Goal: Information Seeking & Learning: Learn about a topic

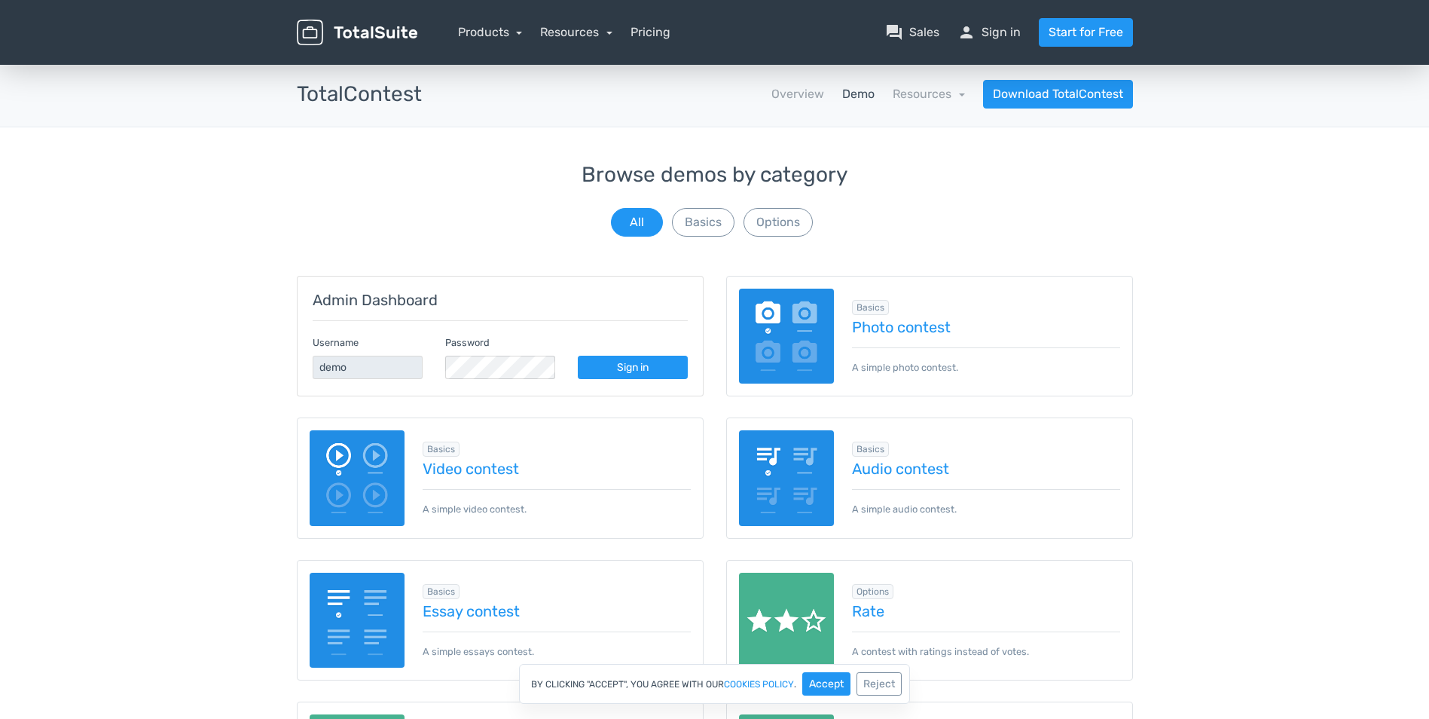
click at [359, 472] on img at bounding box center [358, 478] width 96 height 96
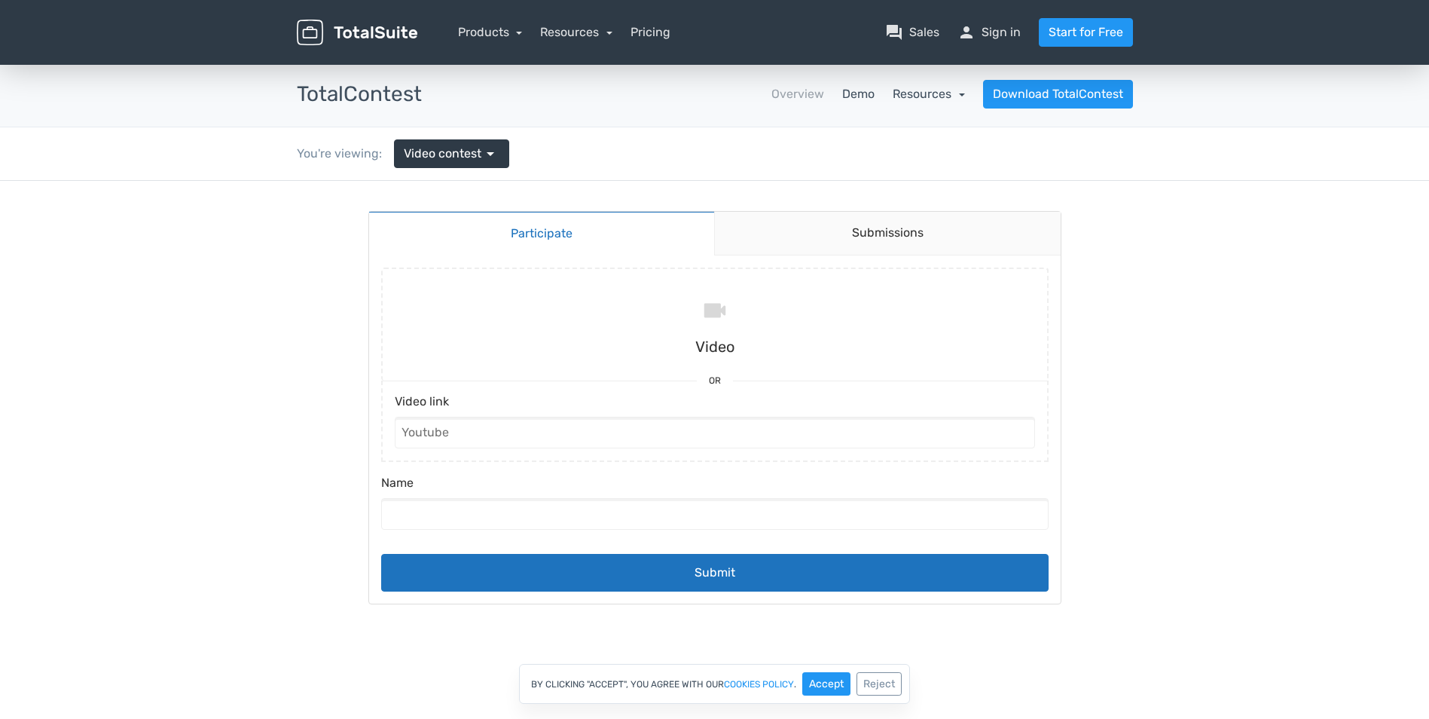
click at [943, 94] on link "Resources" at bounding box center [929, 94] width 72 height 14
click at [814, 94] on link "Overview" at bounding box center [798, 94] width 53 height 18
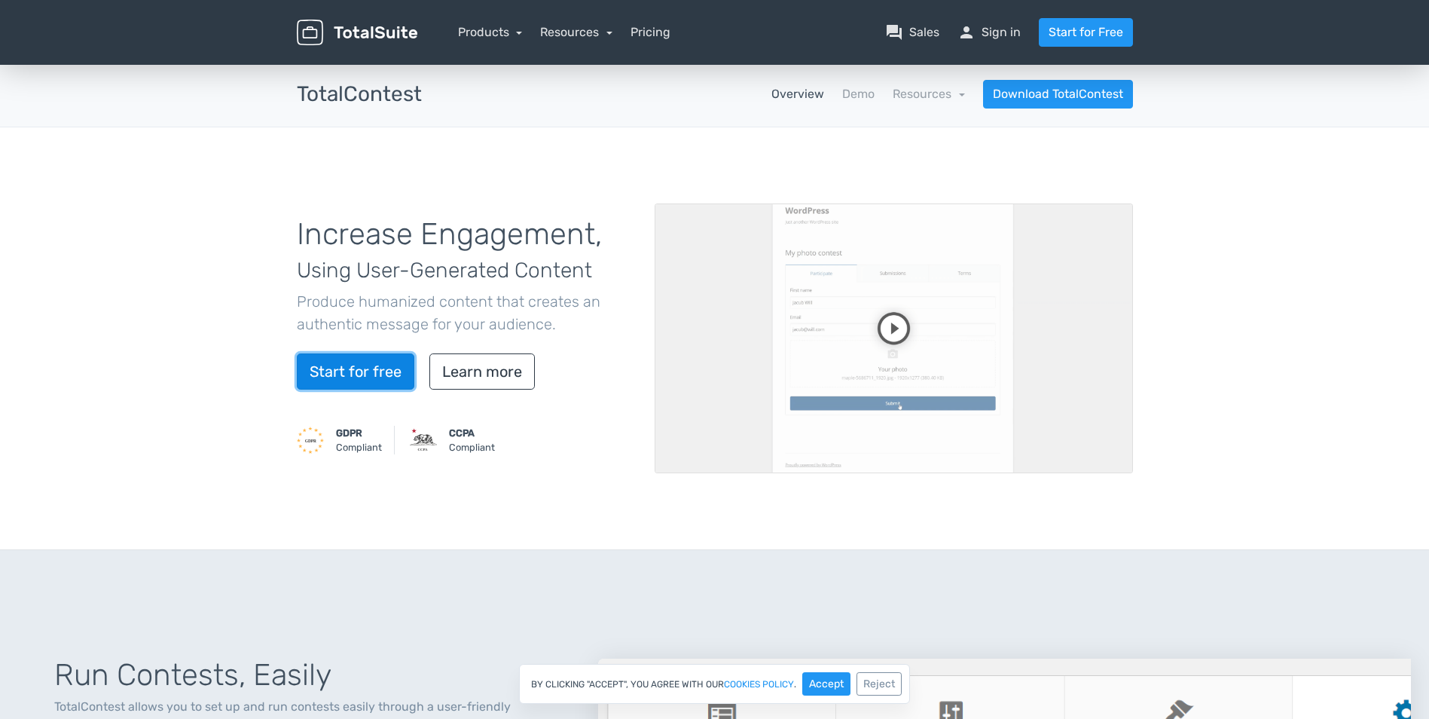
click at [371, 366] on link "Start for free" at bounding box center [356, 371] width 118 height 36
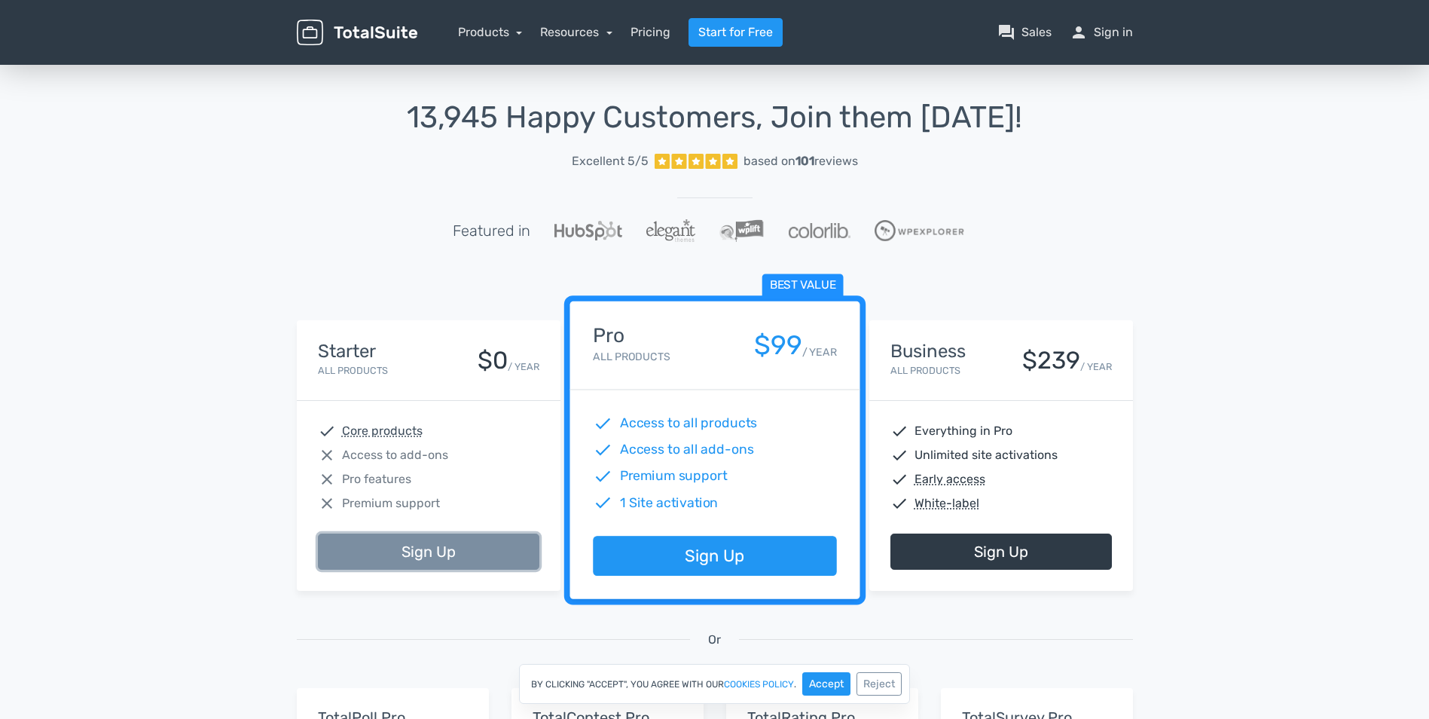
click at [423, 545] on link "Sign Up" at bounding box center [429, 551] width 222 height 36
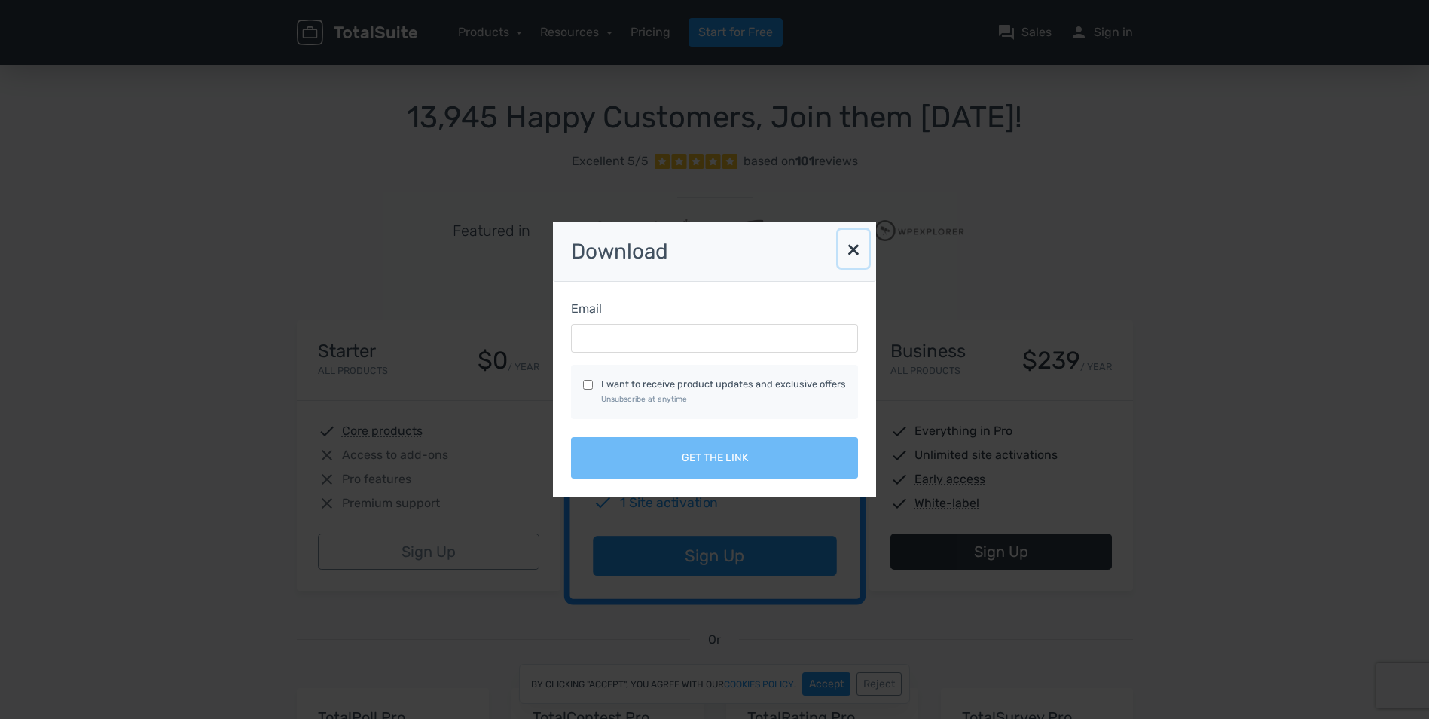
click at [845, 253] on button "×" at bounding box center [854, 249] width 30 height 38
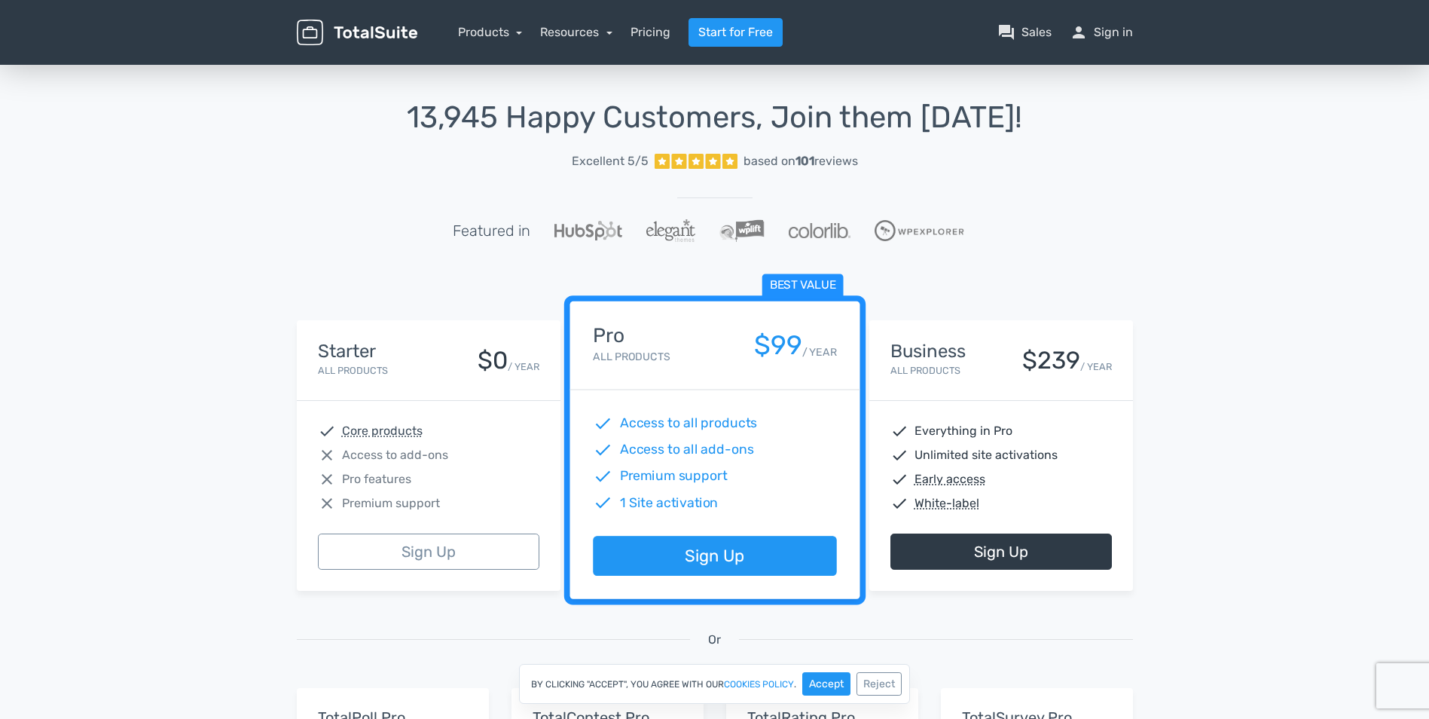
click at [389, 35] on img at bounding box center [357, 33] width 121 height 26
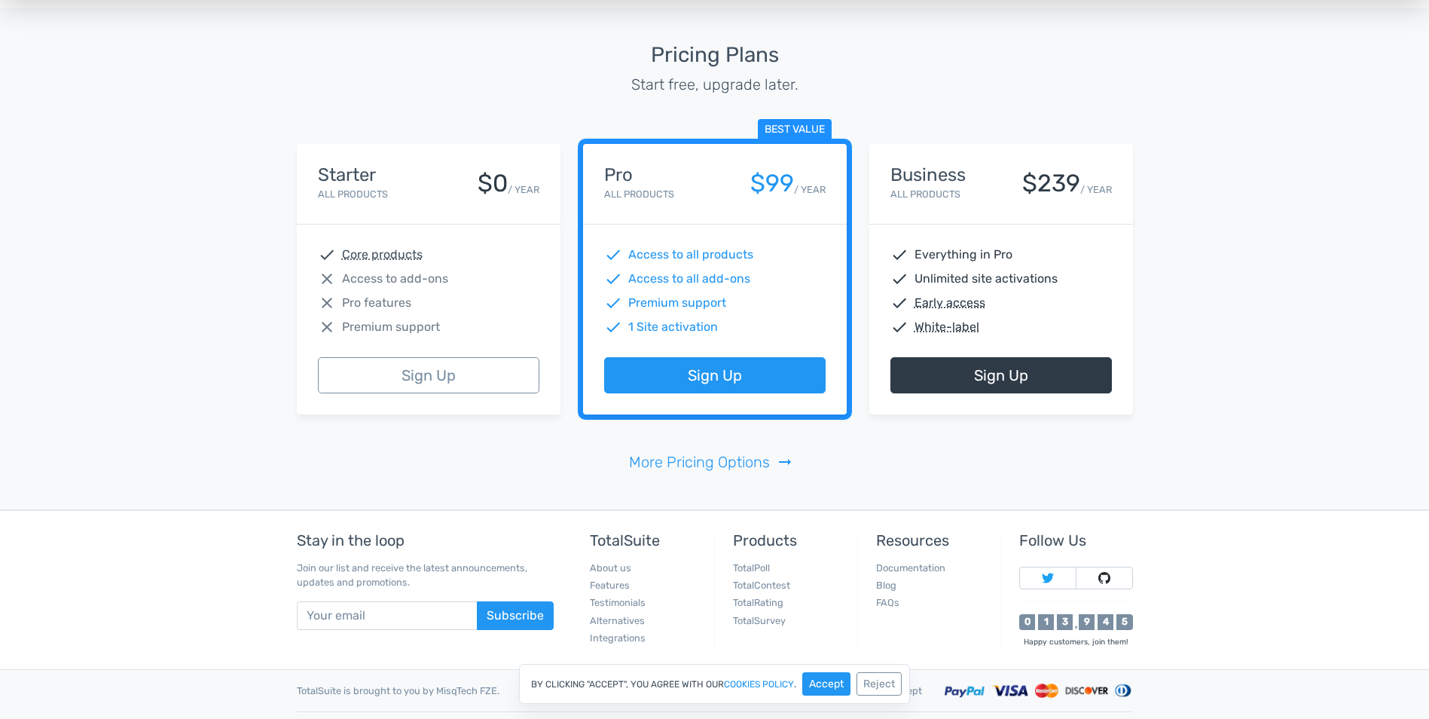
scroll to position [3453, 0]
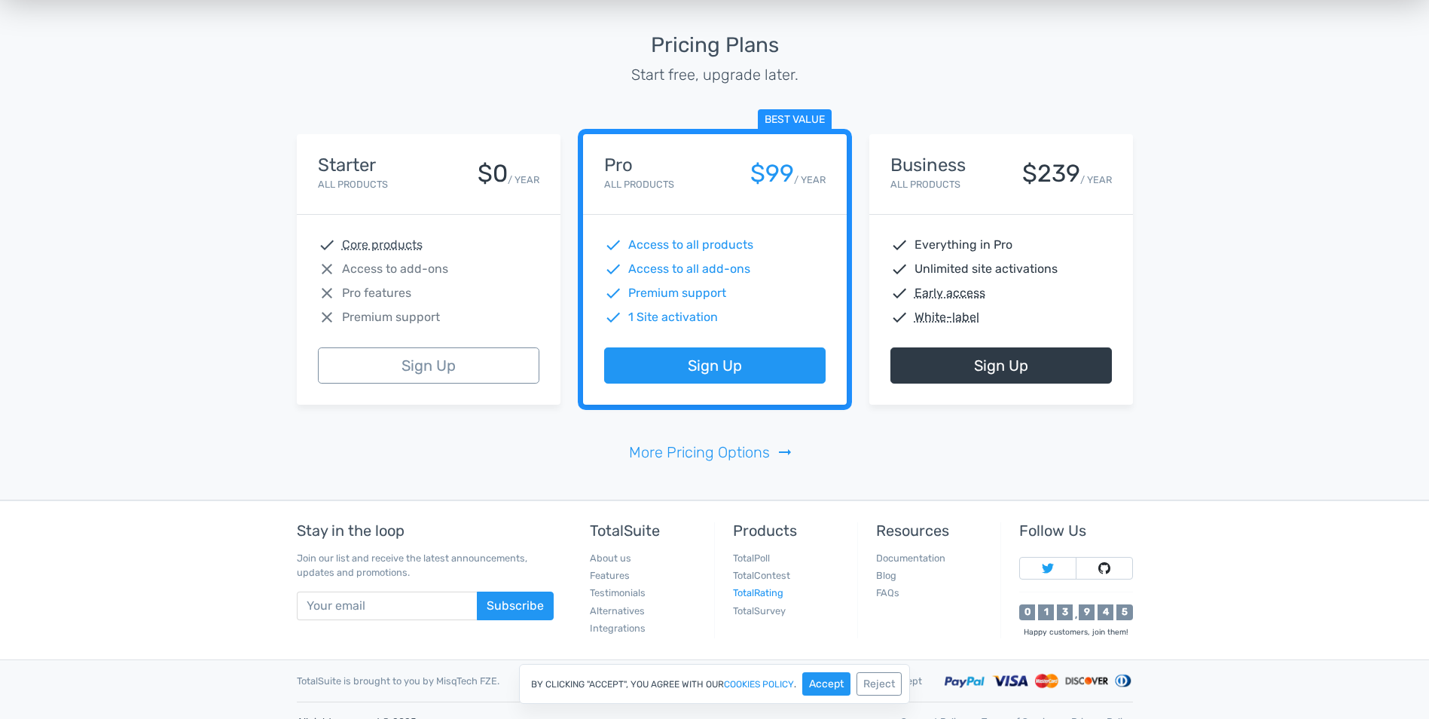
click at [757, 591] on link "TotalRating" at bounding box center [758, 592] width 50 height 11
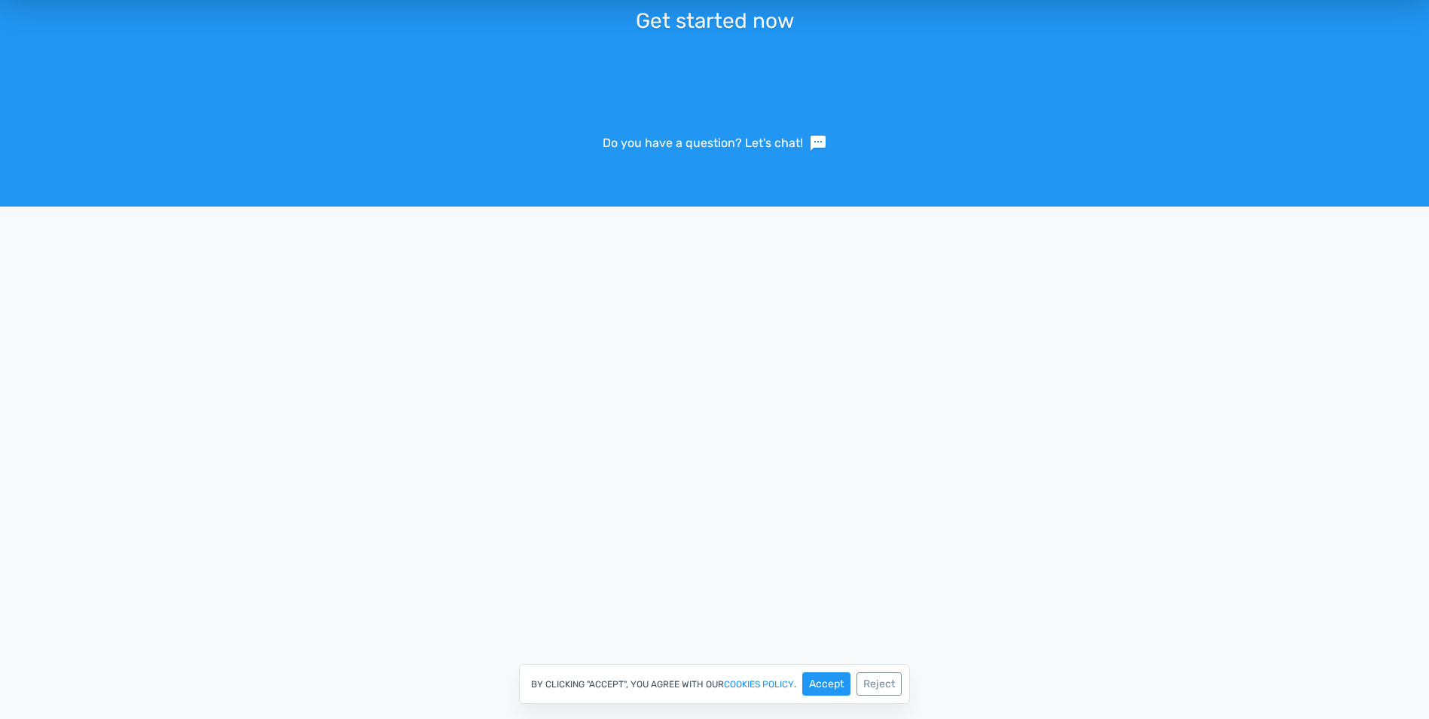
scroll to position [3167, 0]
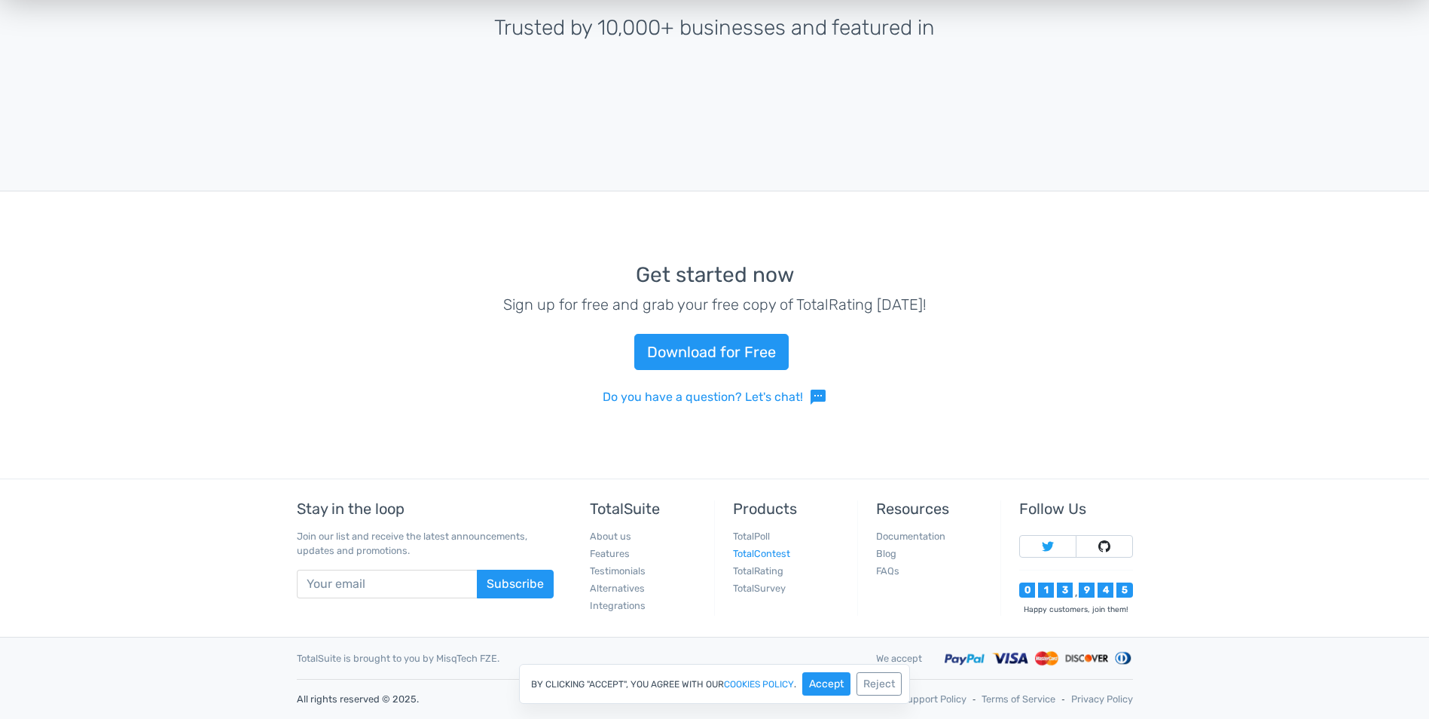
click at [782, 552] on link "TotalContest" at bounding box center [761, 553] width 57 height 11
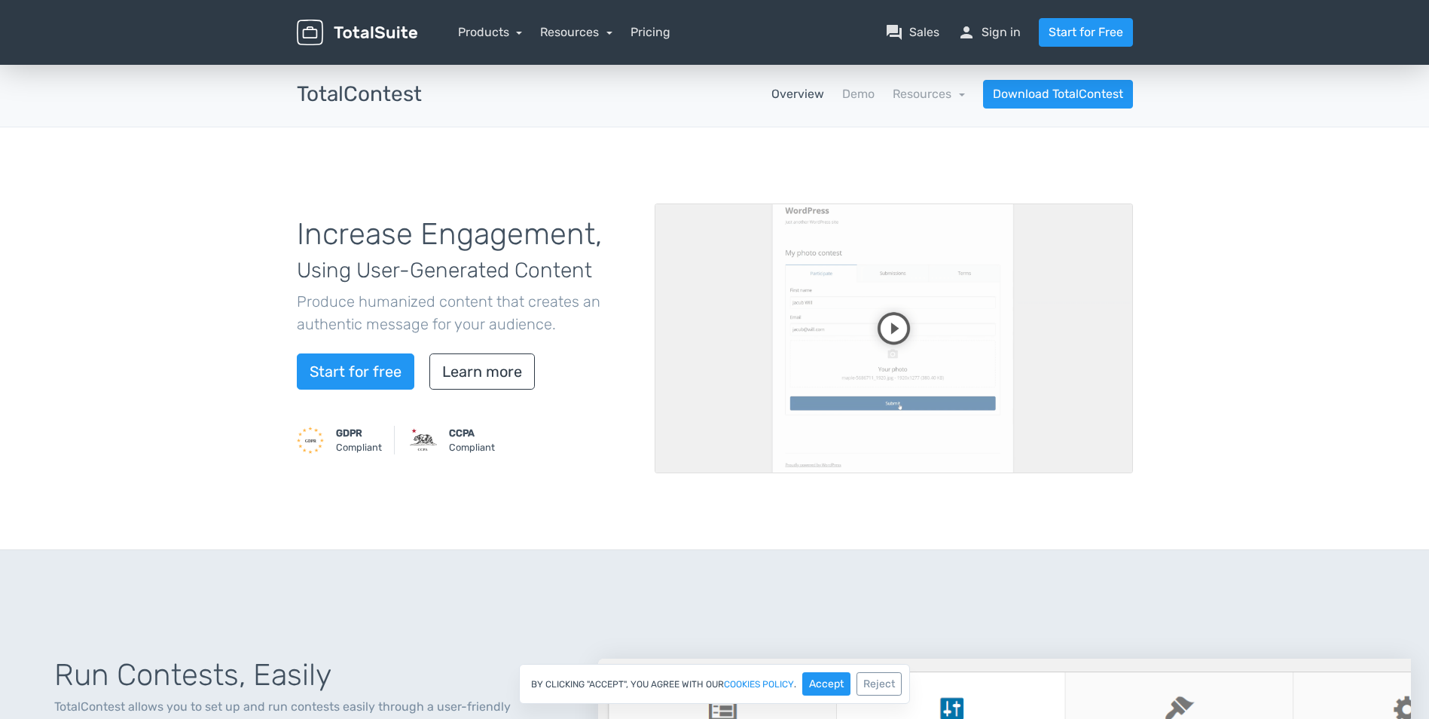
click at [893, 329] on video at bounding box center [894, 338] width 478 height 270
click at [732, 399] on video at bounding box center [894, 338] width 478 height 270
click at [869, 92] on link "Demo" at bounding box center [858, 94] width 32 height 18
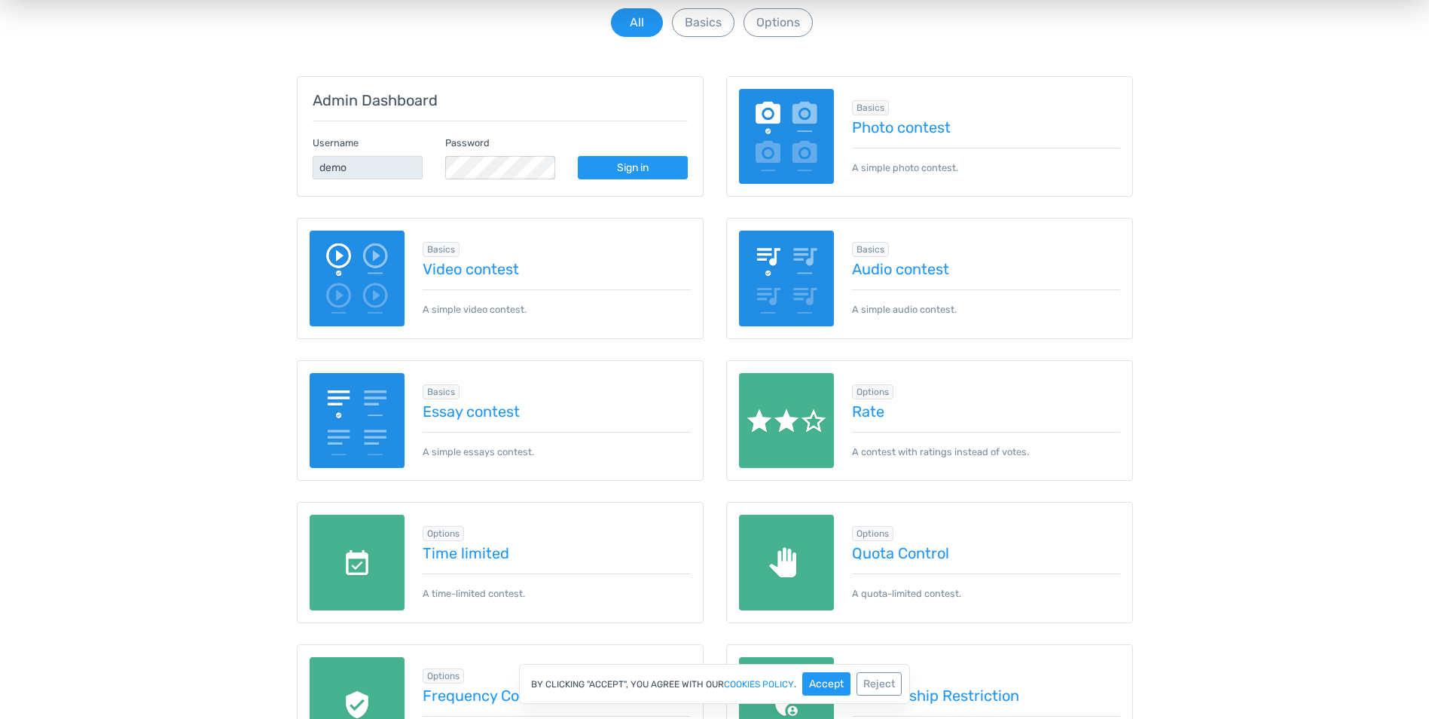
scroll to position [226, 0]
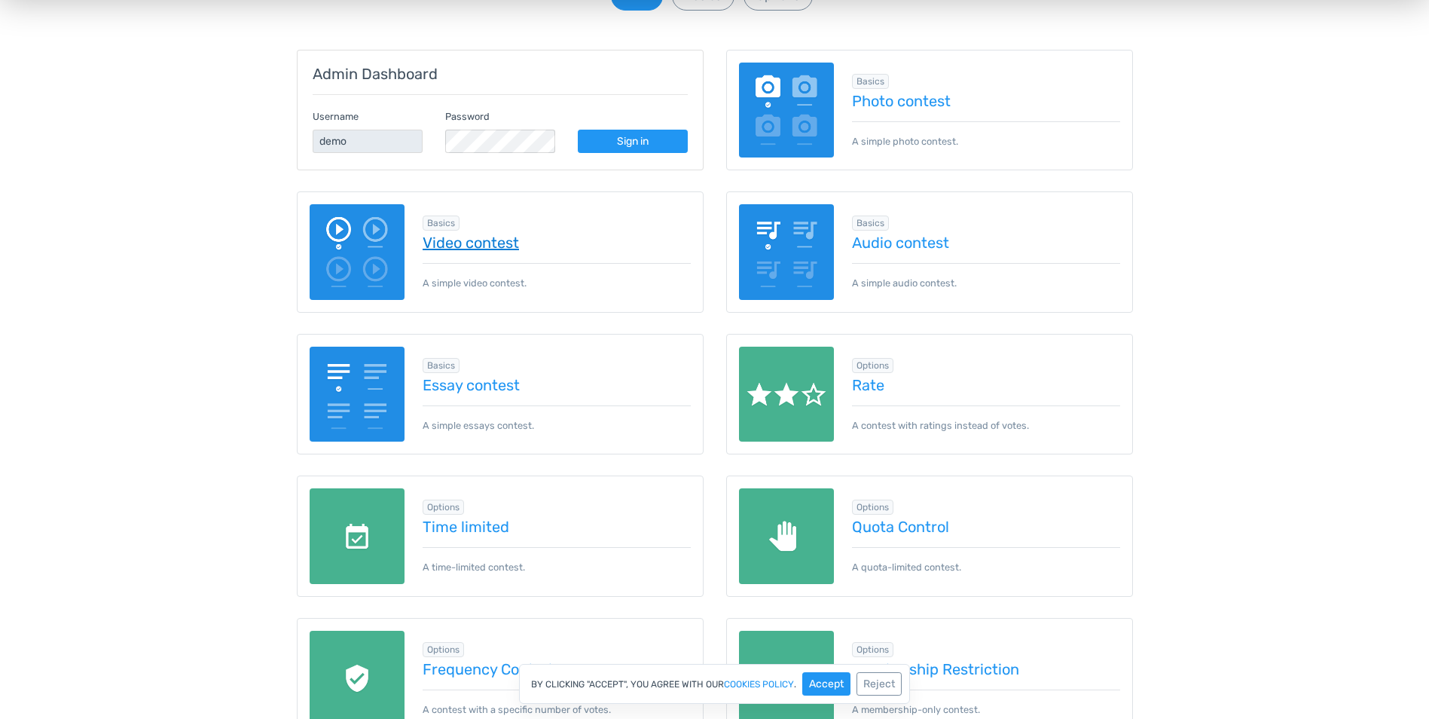
click at [442, 234] on link "Video contest" at bounding box center [557, 242] width 268 height 17
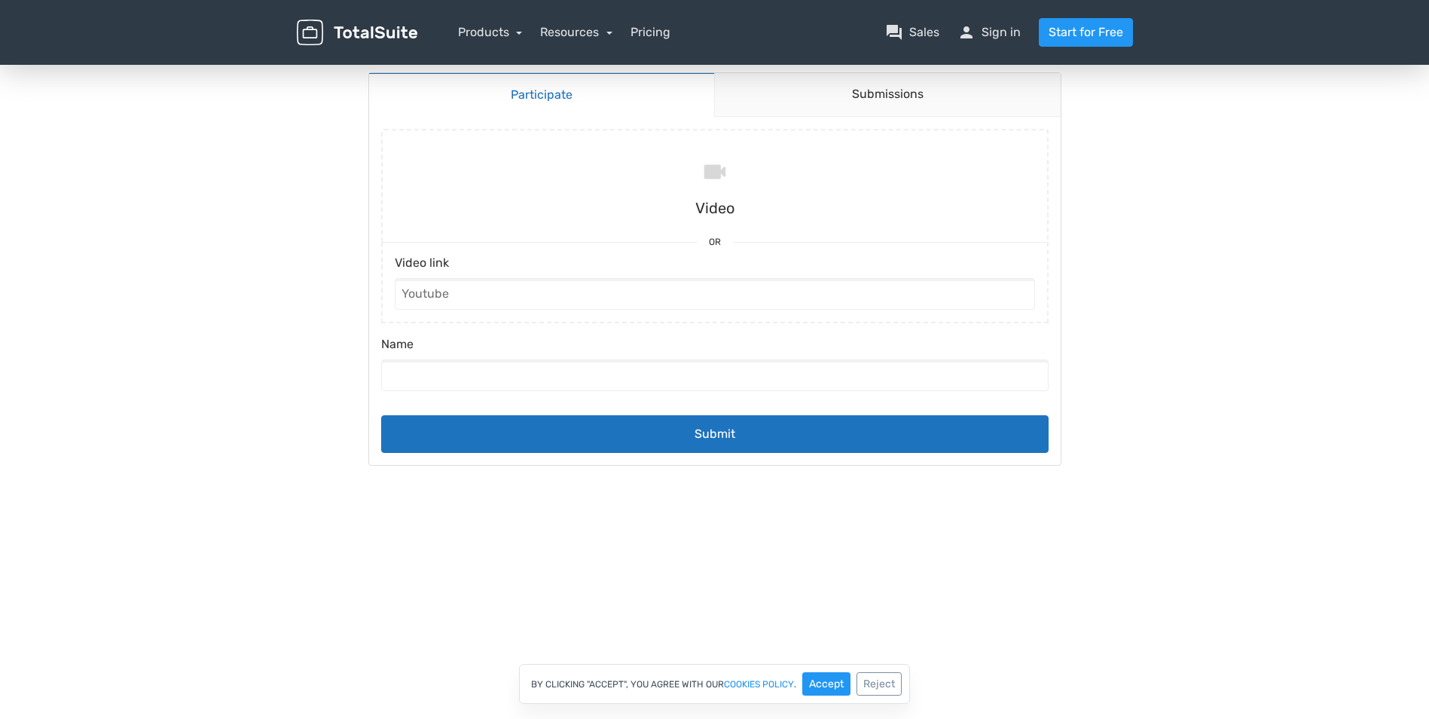
scroll to position [151, 0]
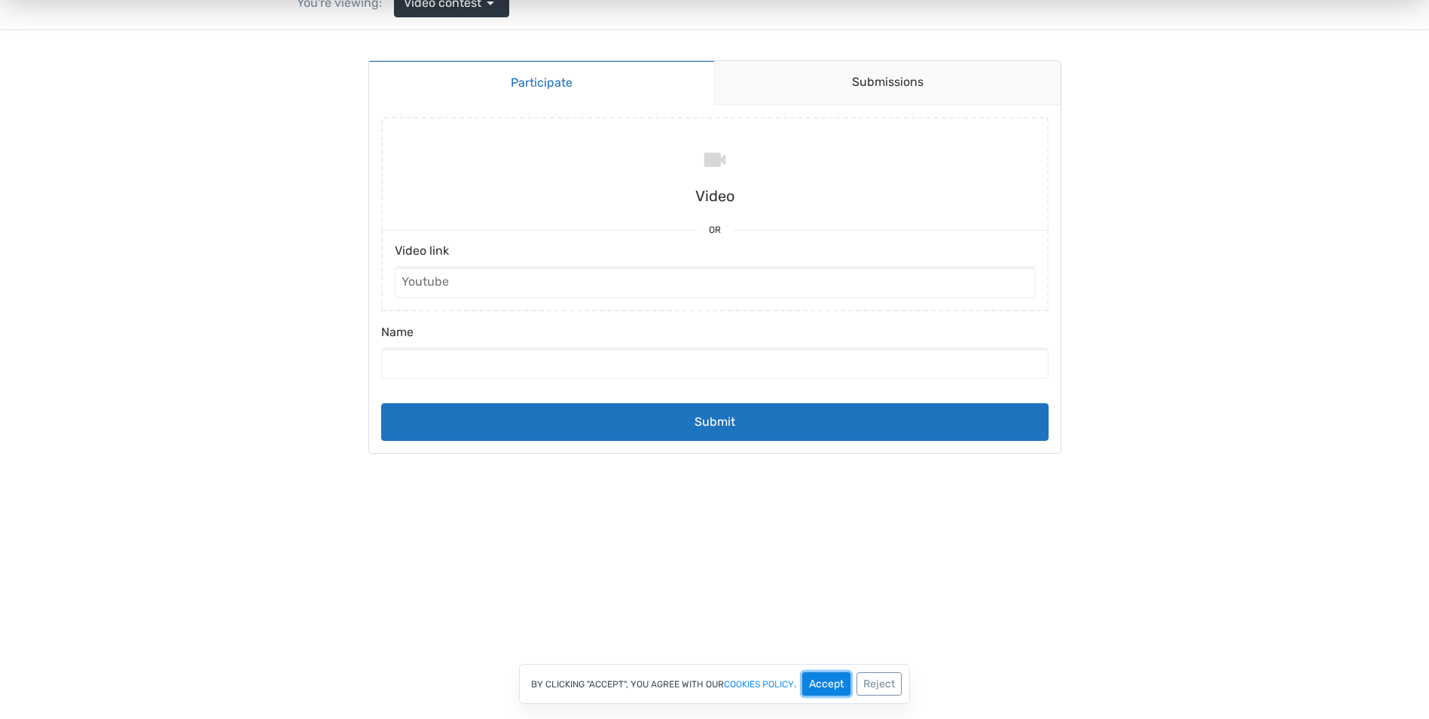
click at [821, 684] on button "Accept" at bounding box center [826, 683] width 48 height 23
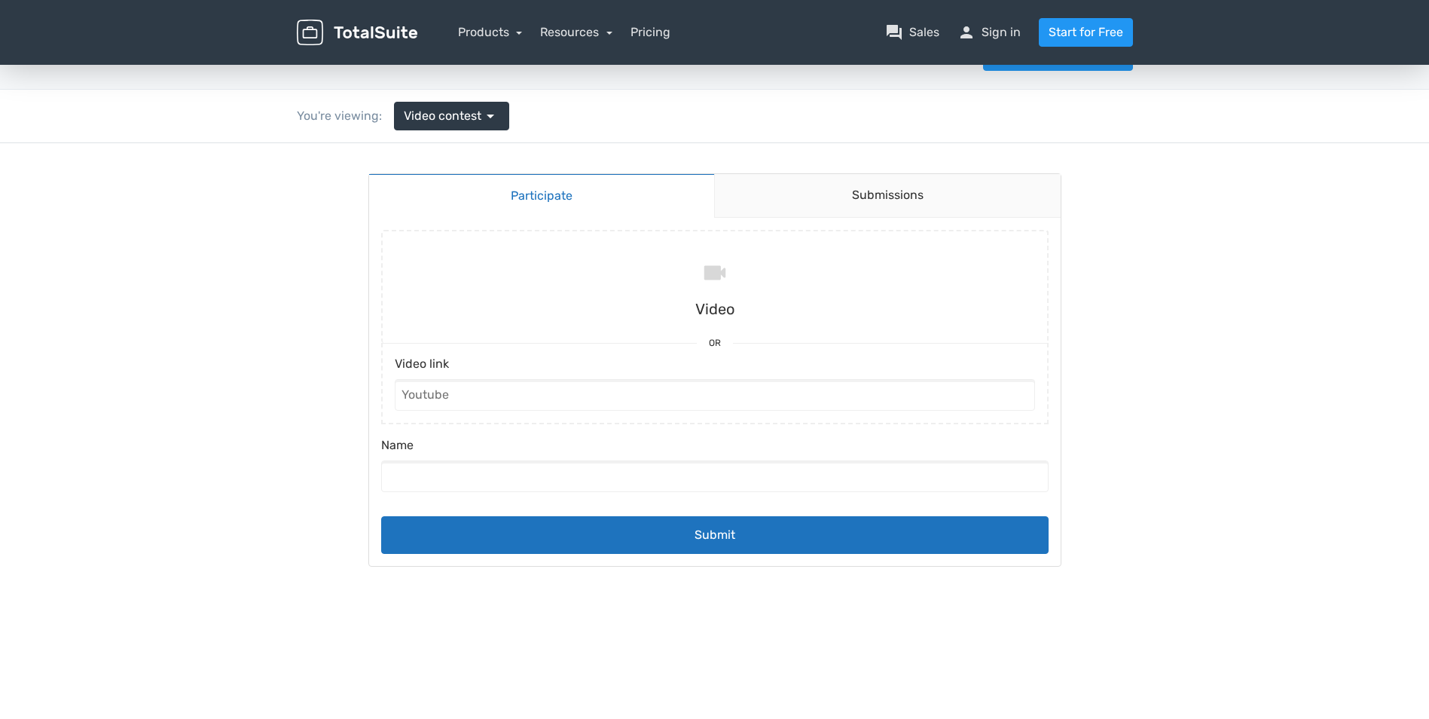
scroll to position [0, 0]
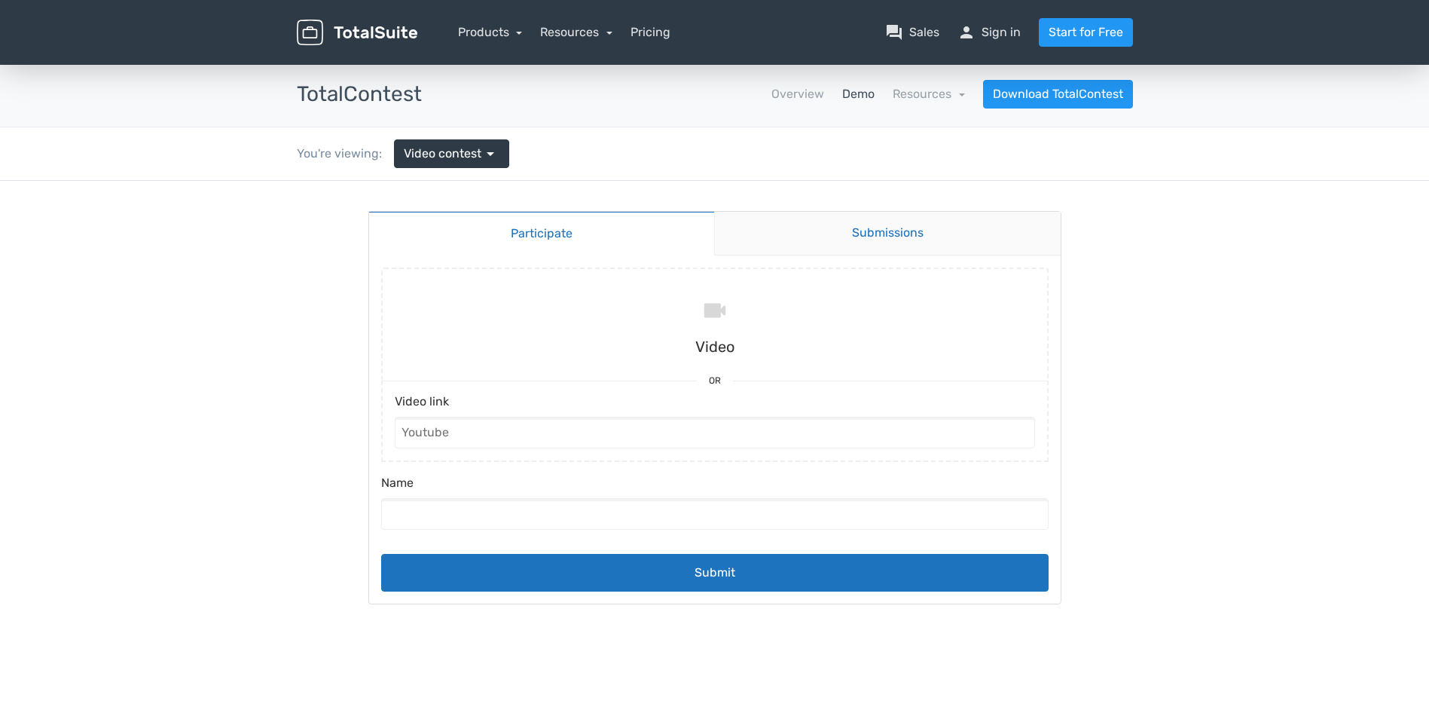
click at [876, 226] on link "Submissions" at bounding box center [887, 234] width 347 height 44
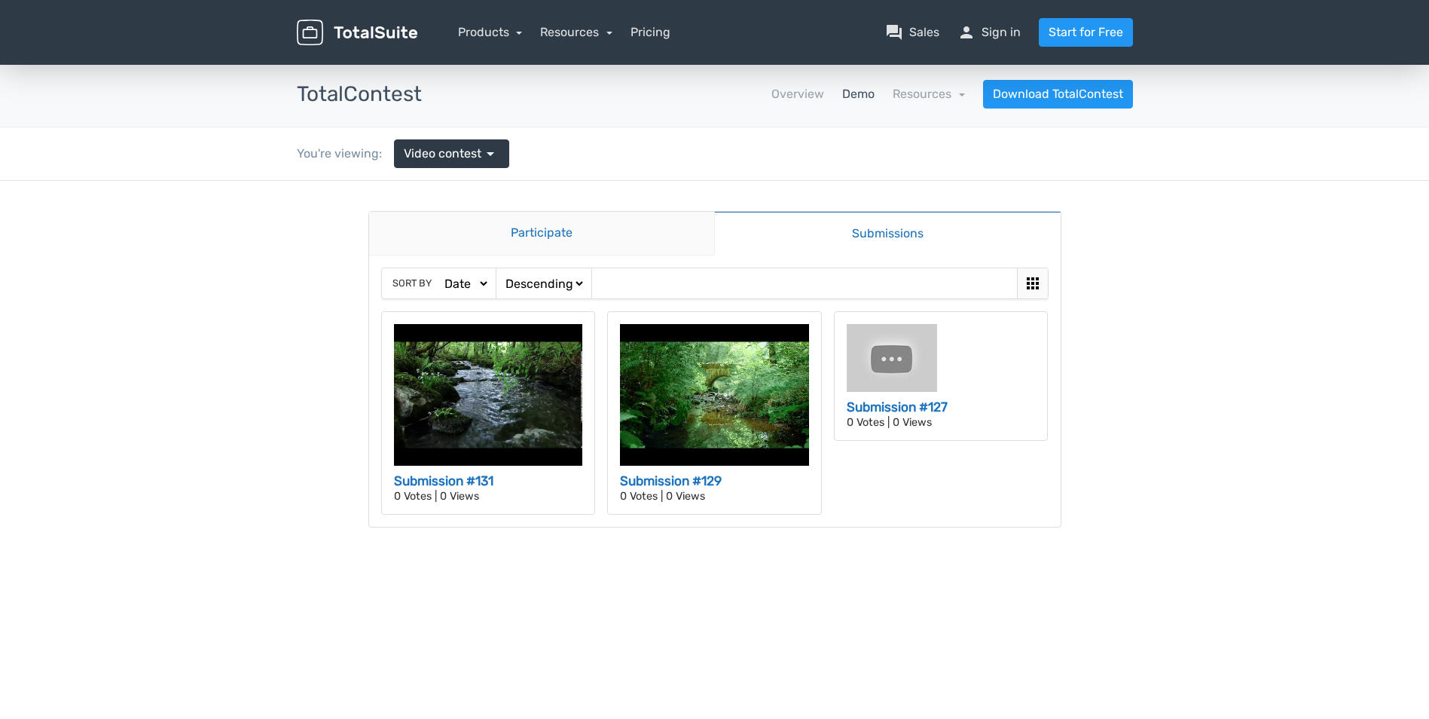
click at [529, 231] on link "Participate" at bounding box center [542, 234] width 346 height 44
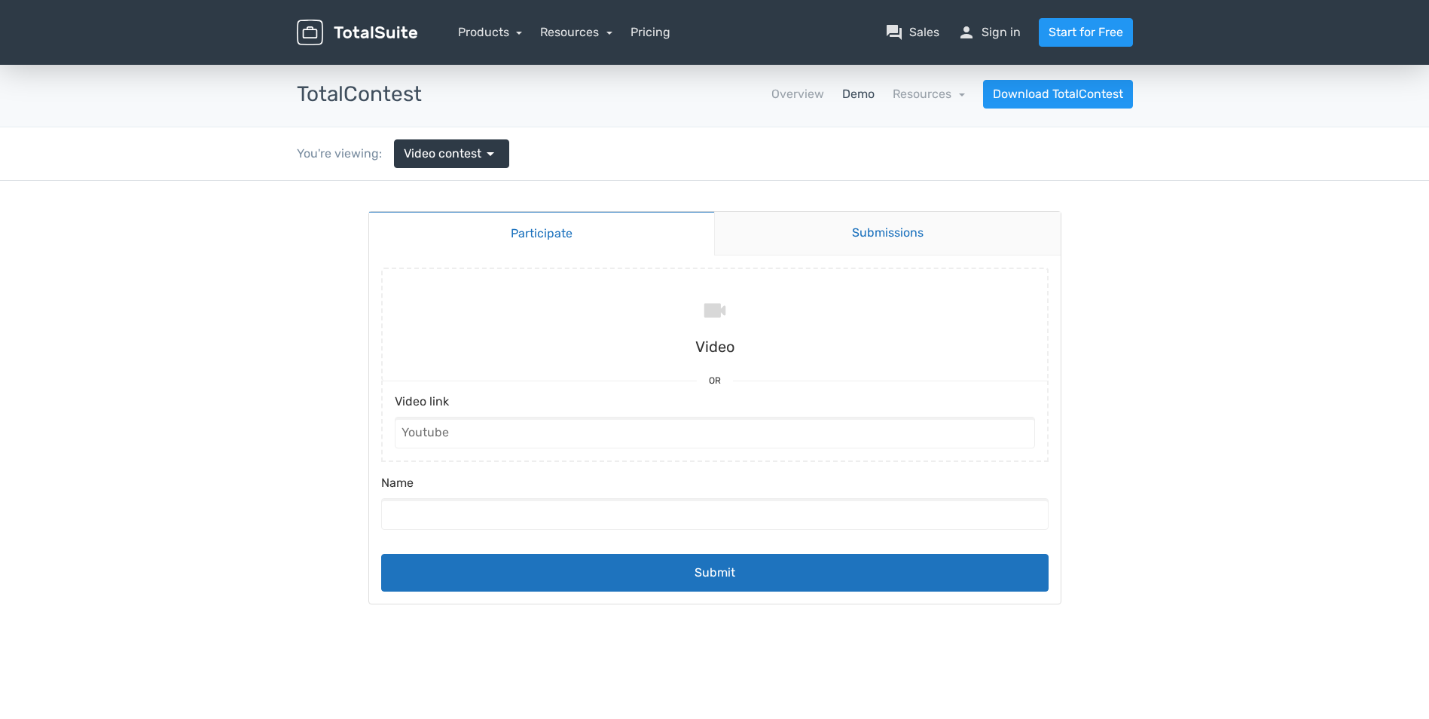
click at [903, 228] on link "Submissions" at bounding box center [887, 234] width 347 height 44
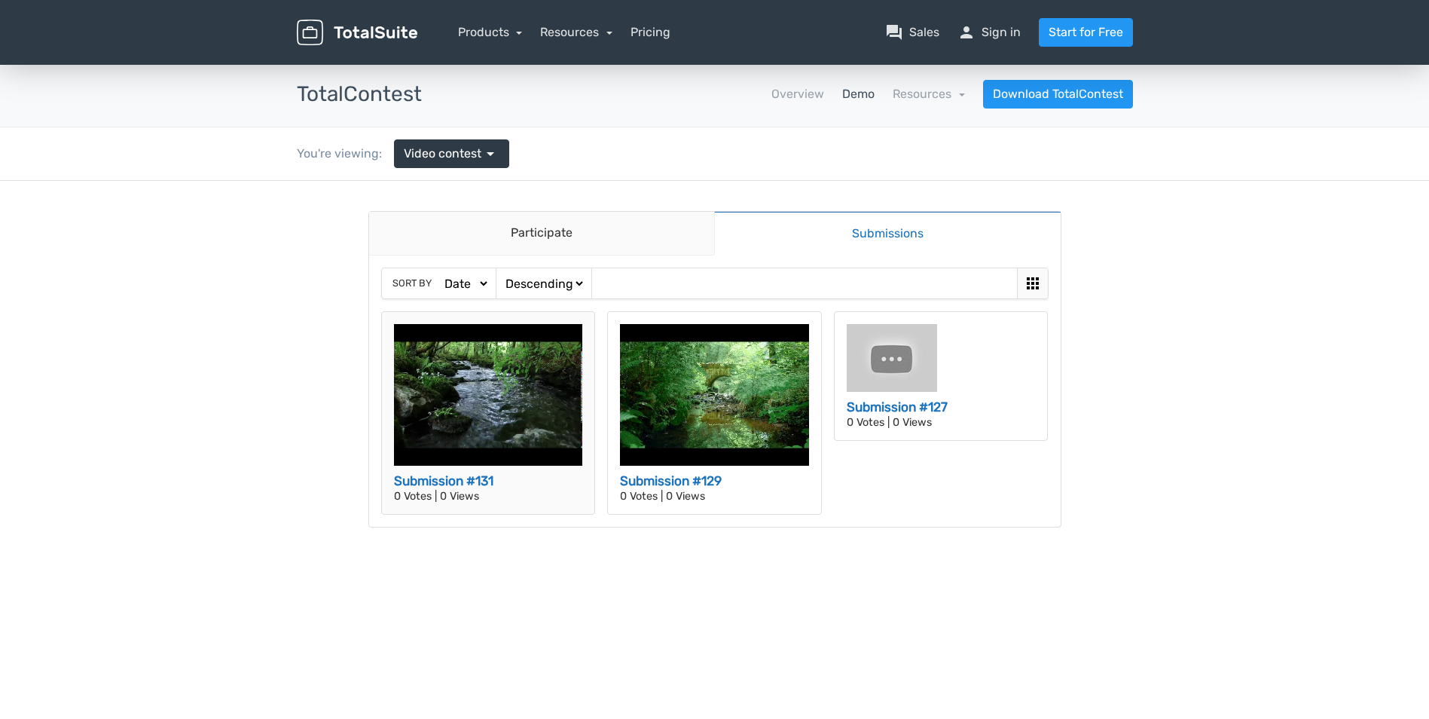
click at [526, 379] on img at bounding box center [488, 395] width 189 height 142
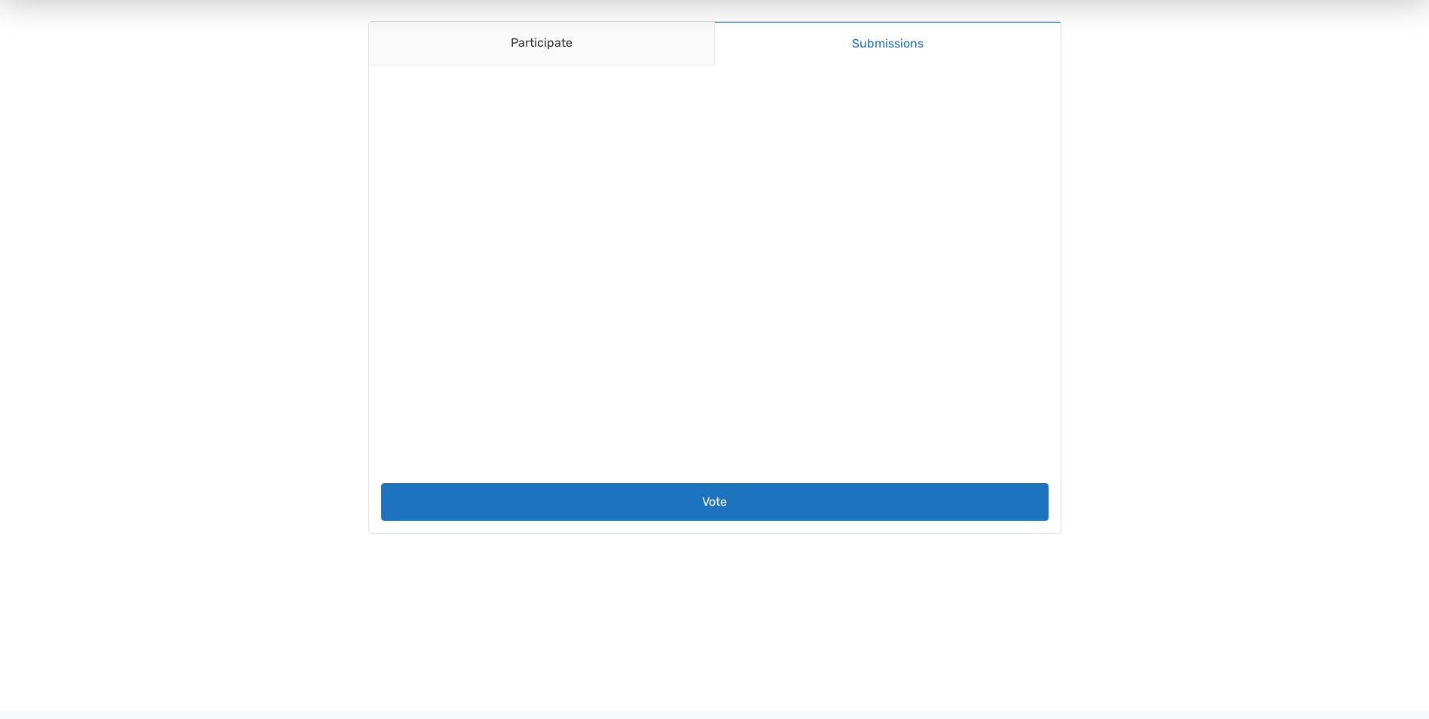
scroll to position [226, 0]
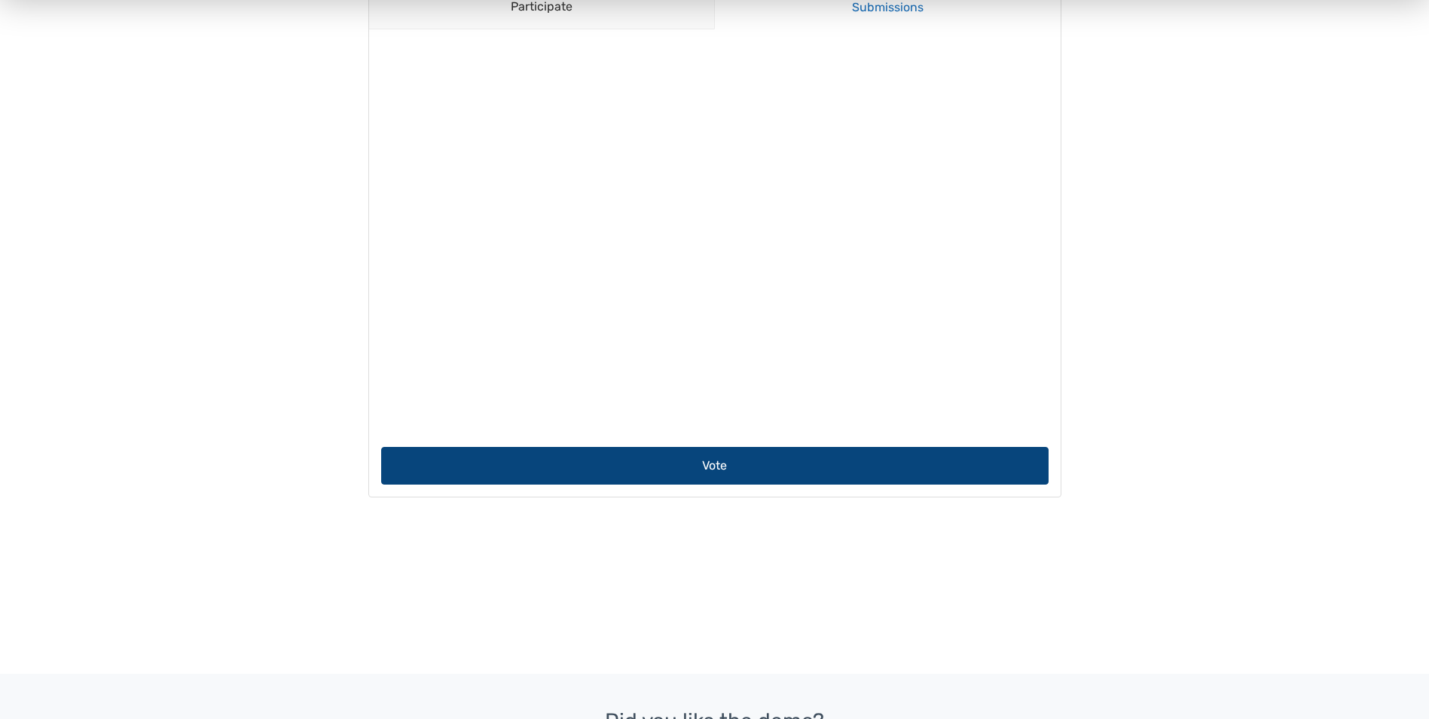
click at [753, 466] on button "Vote" at bounding box center [715, 466] width 668 height 38
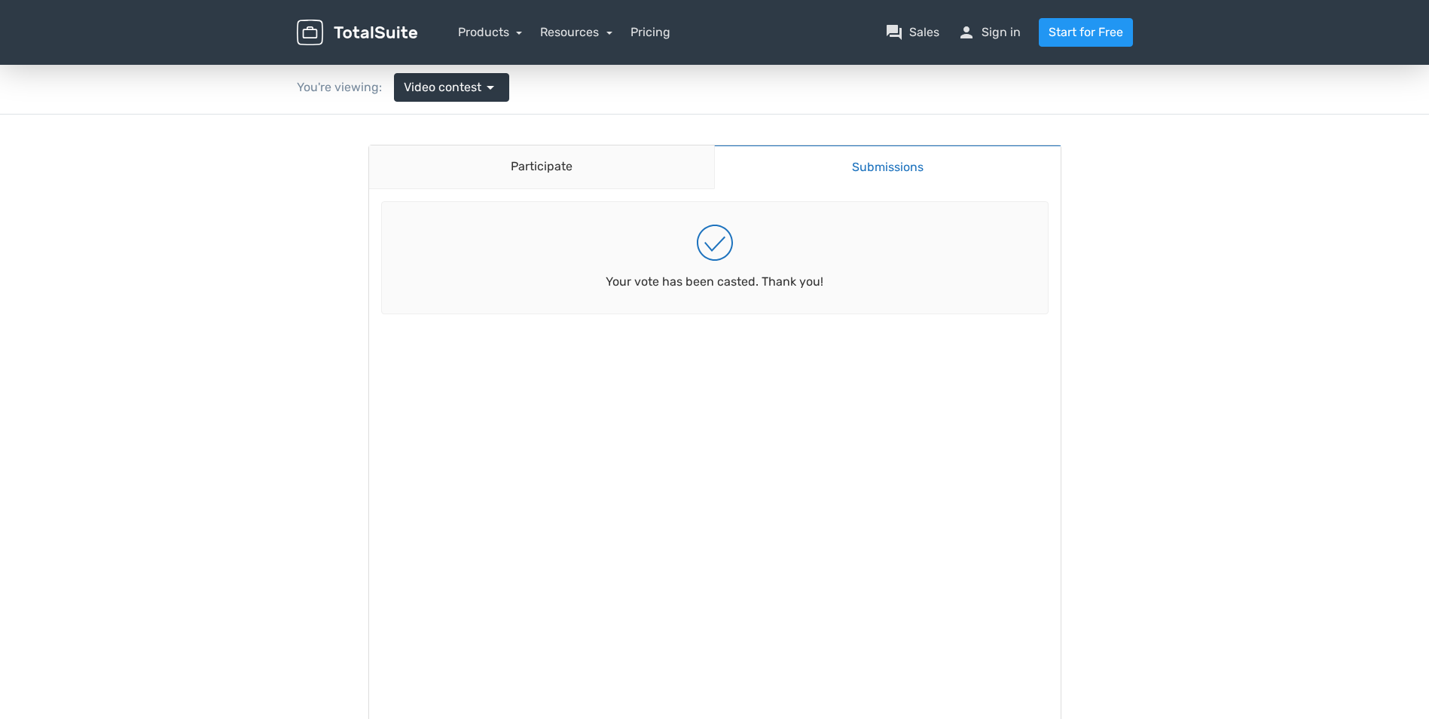
scroll to position [0, 0]
